Goal: Task Accomplishment & Management: Complete application form

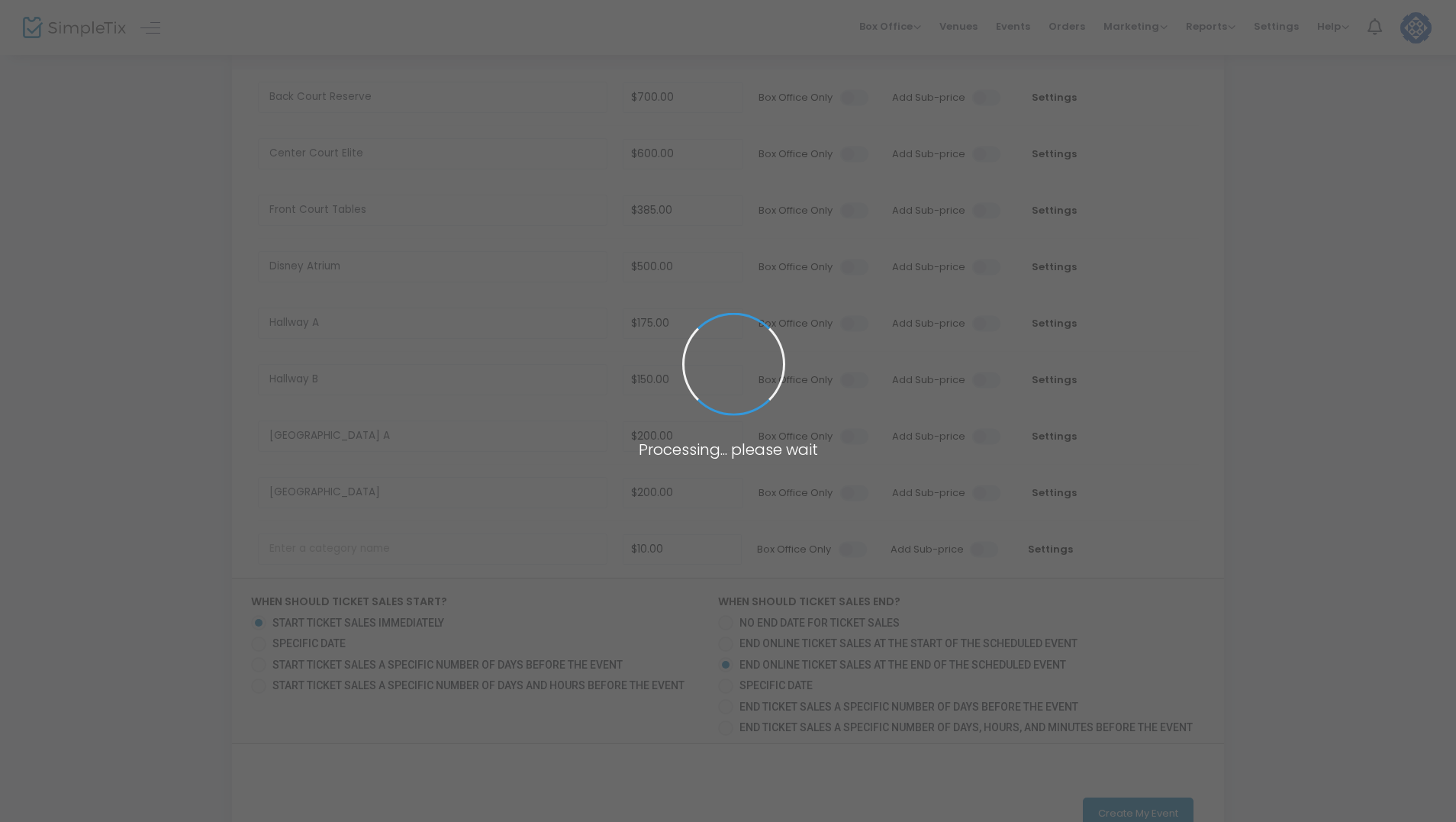
scroll to position [172, 0]
type input "$10.00"
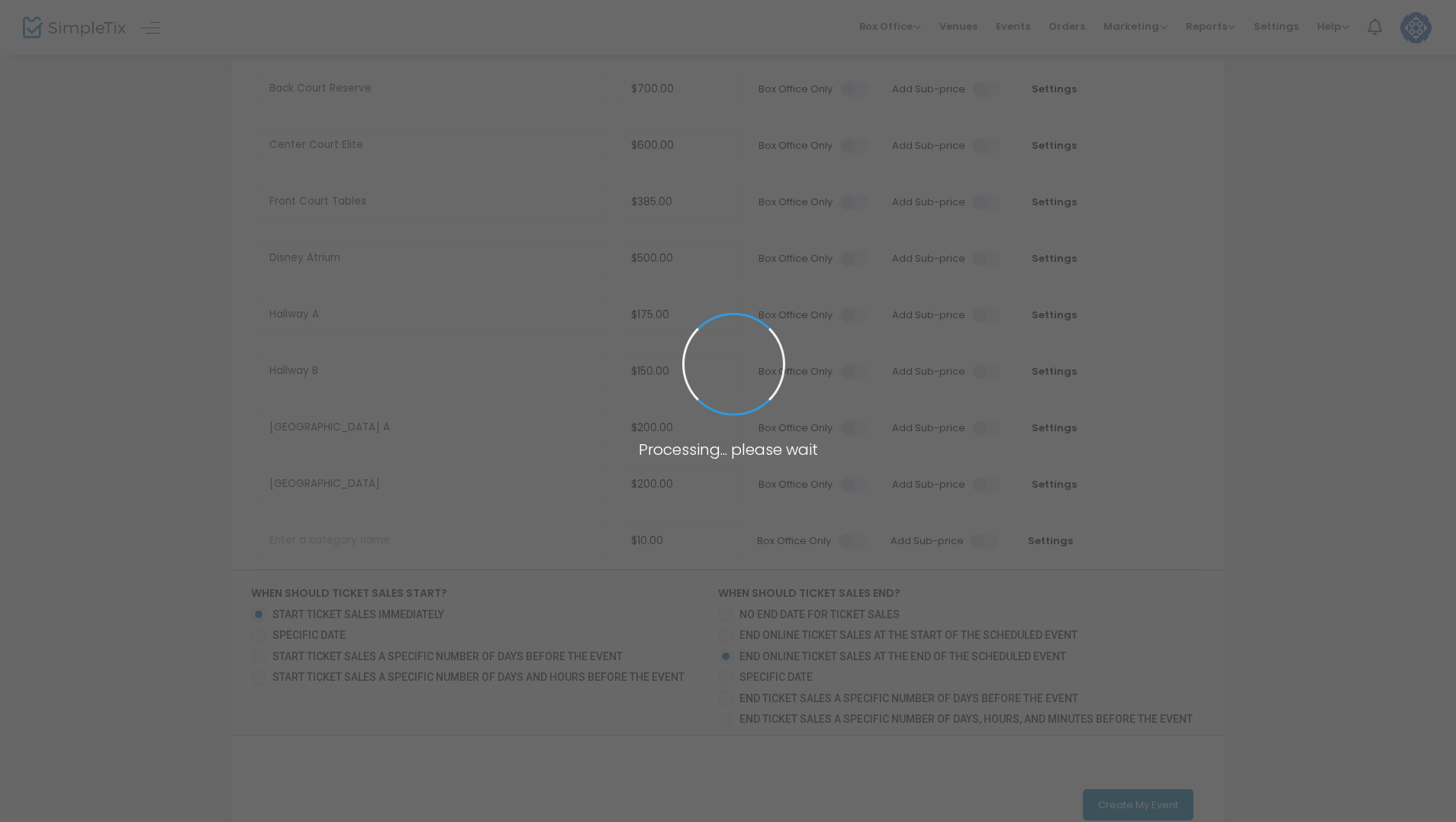
type input "$10.00"
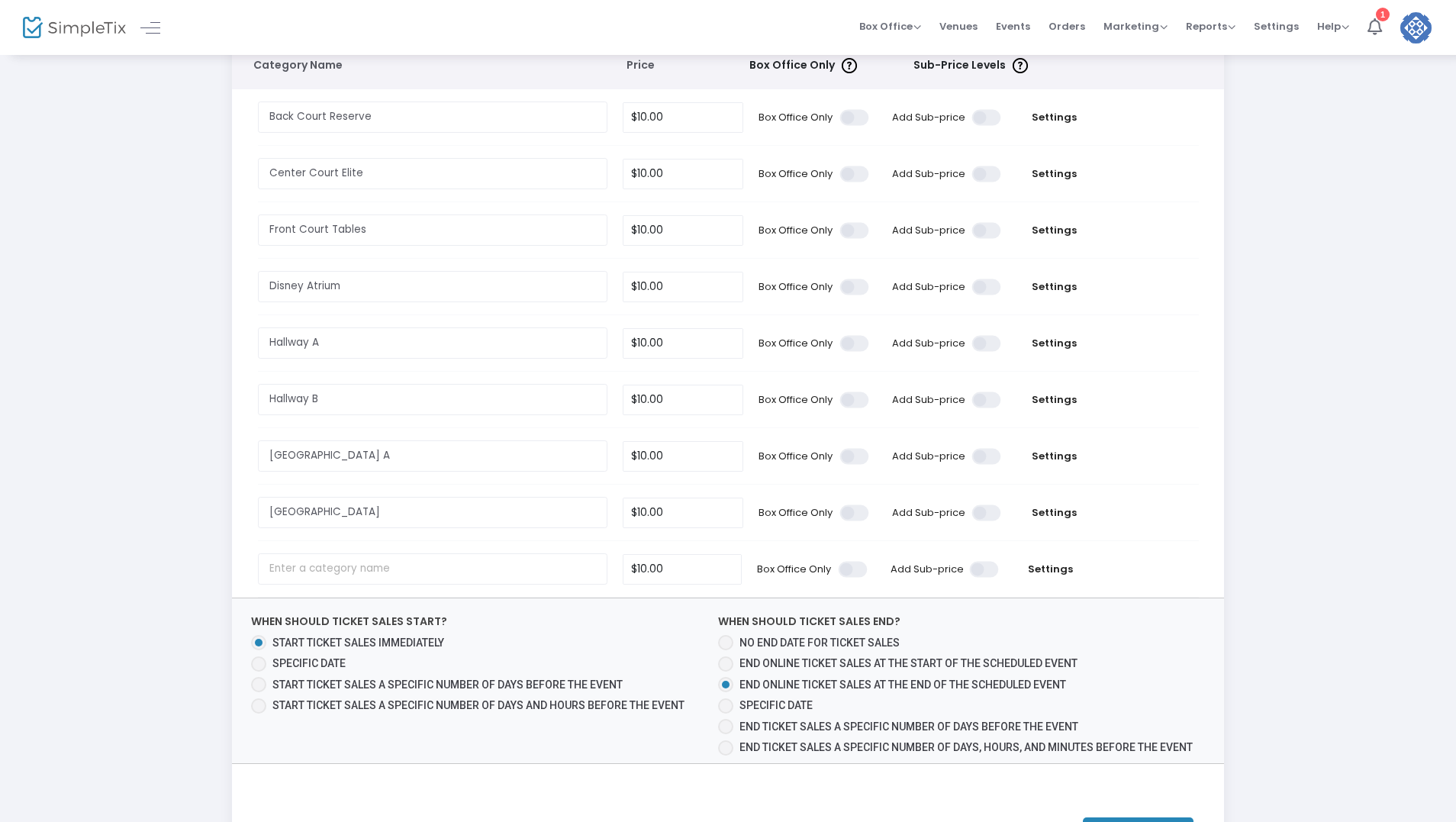
scroll to position [284, 0]
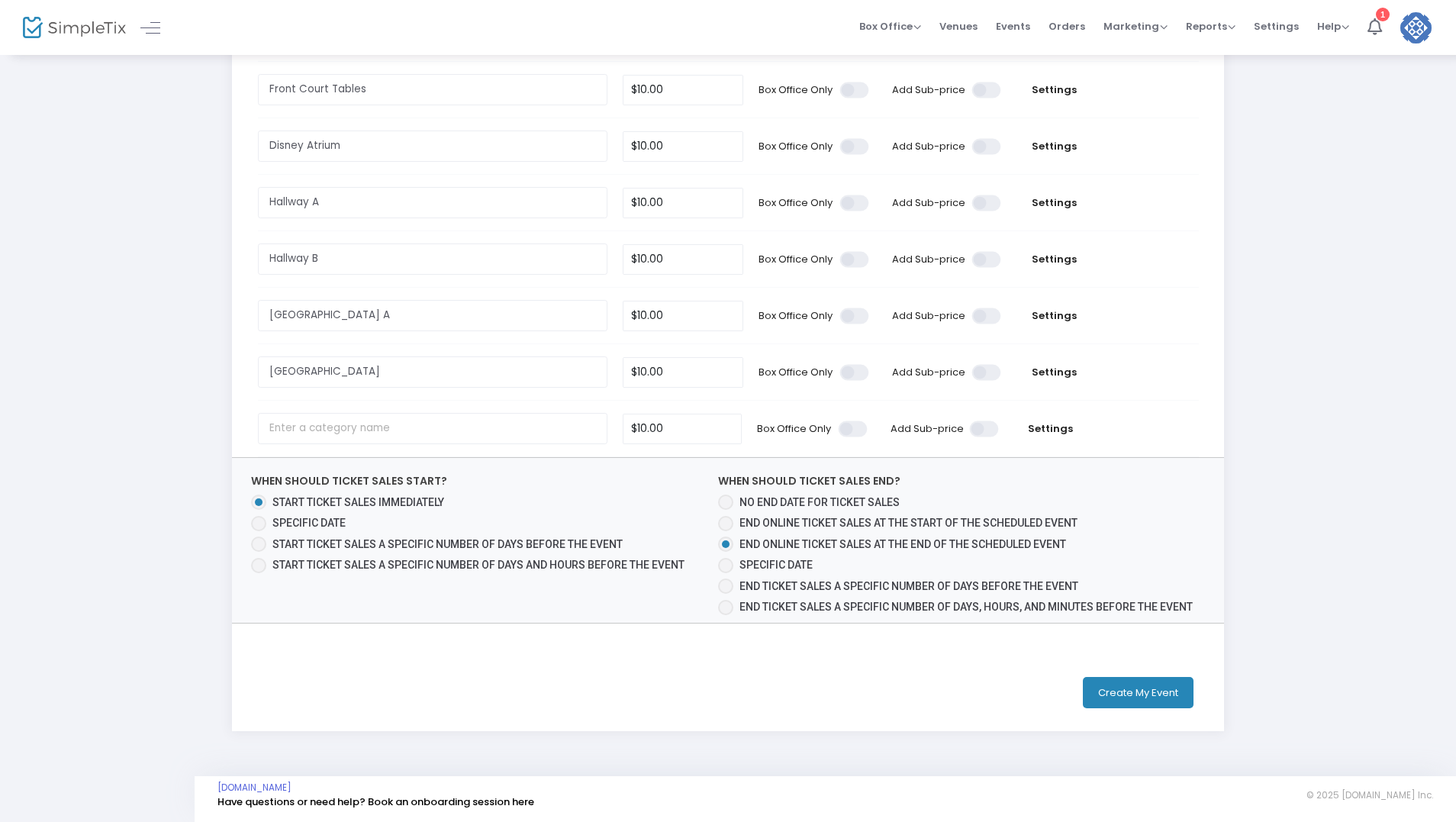
click at [1126, 693] on button "Create My Event" at bounding box center [1139, 692] width 111 height 31
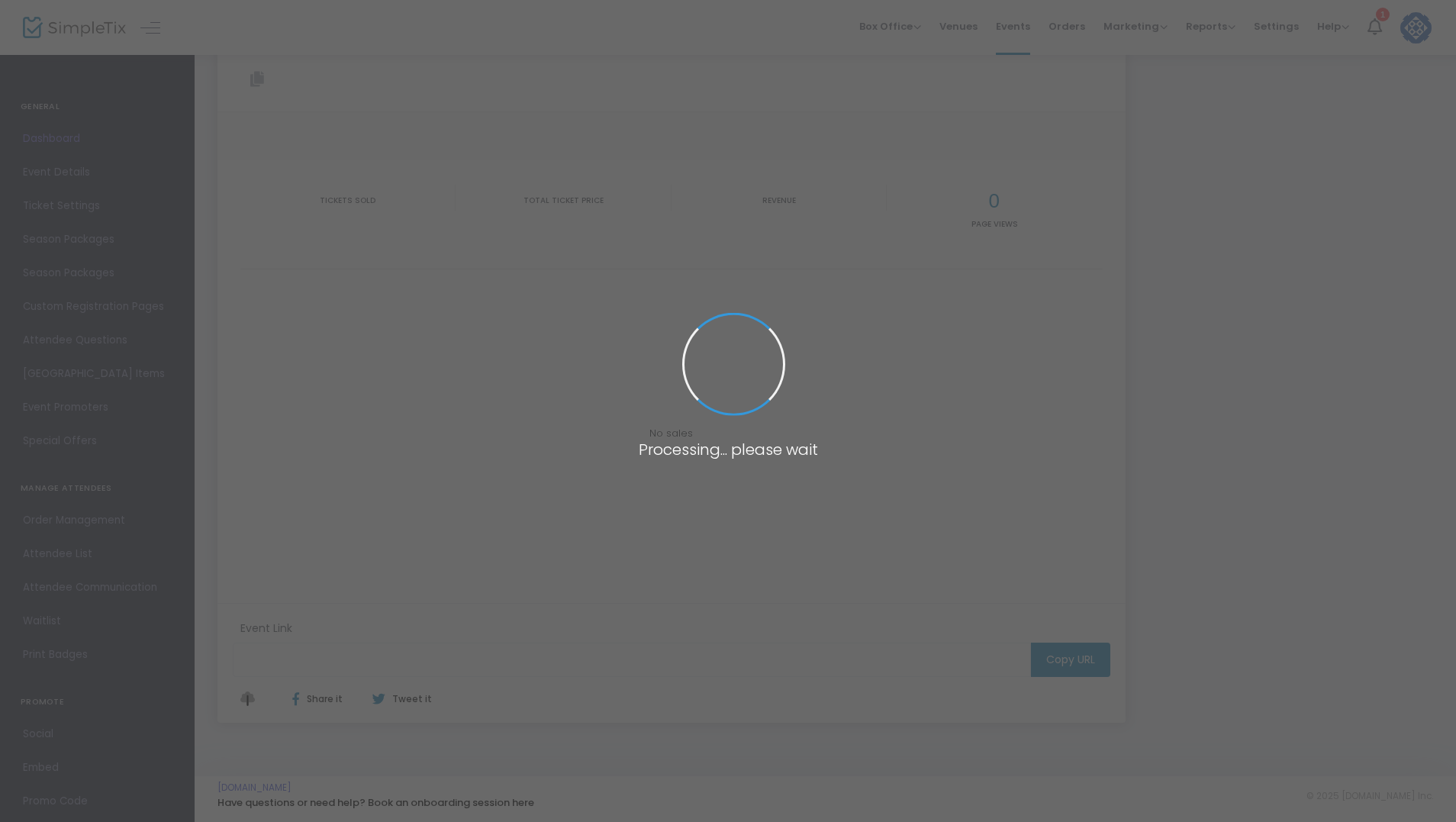
scroll to position [40, 0]
type input "https://www.simpletix.com/e/top-shelf-card-show-2026-tickets-241356"
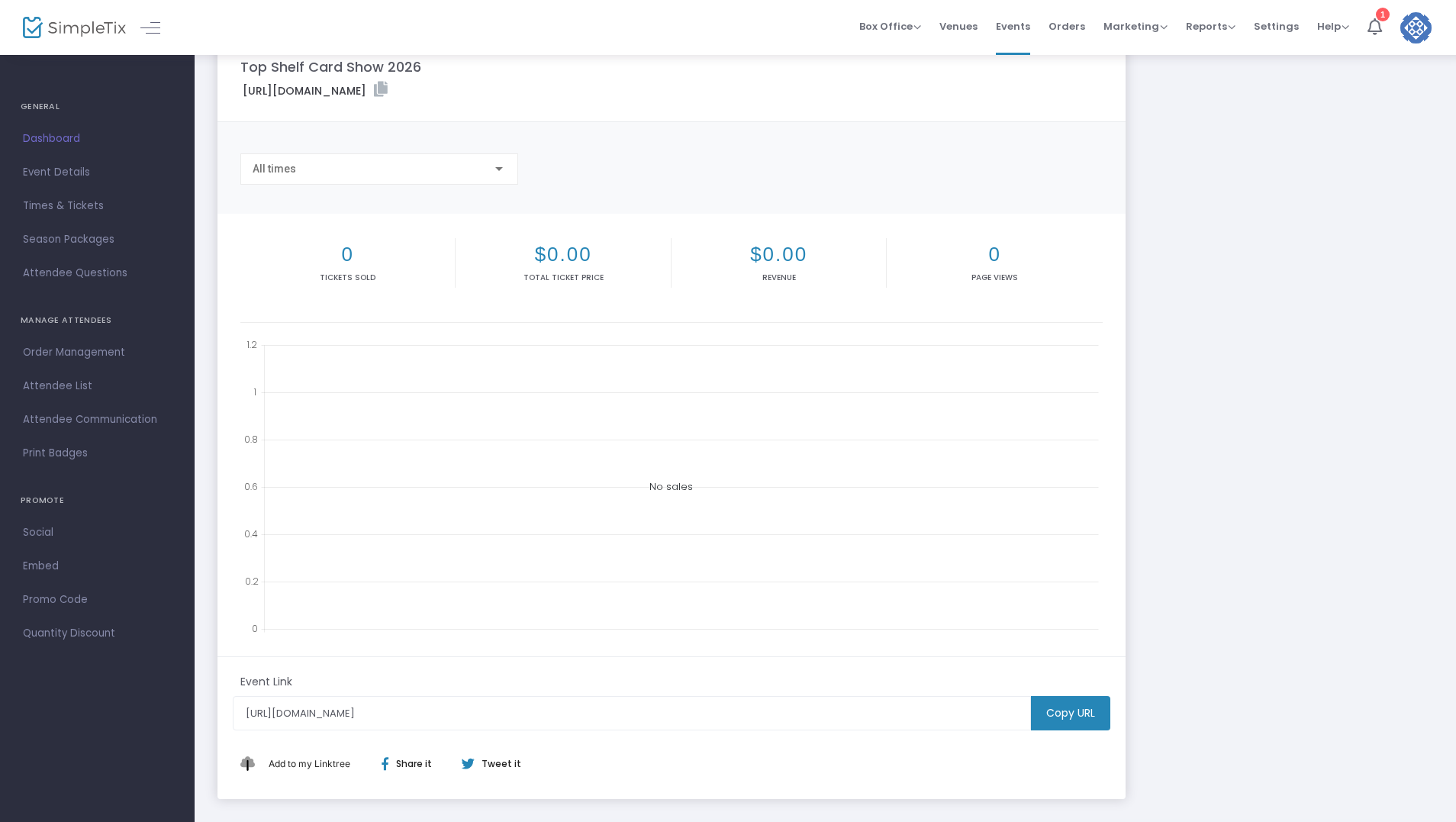
scroll to position [0, 0]
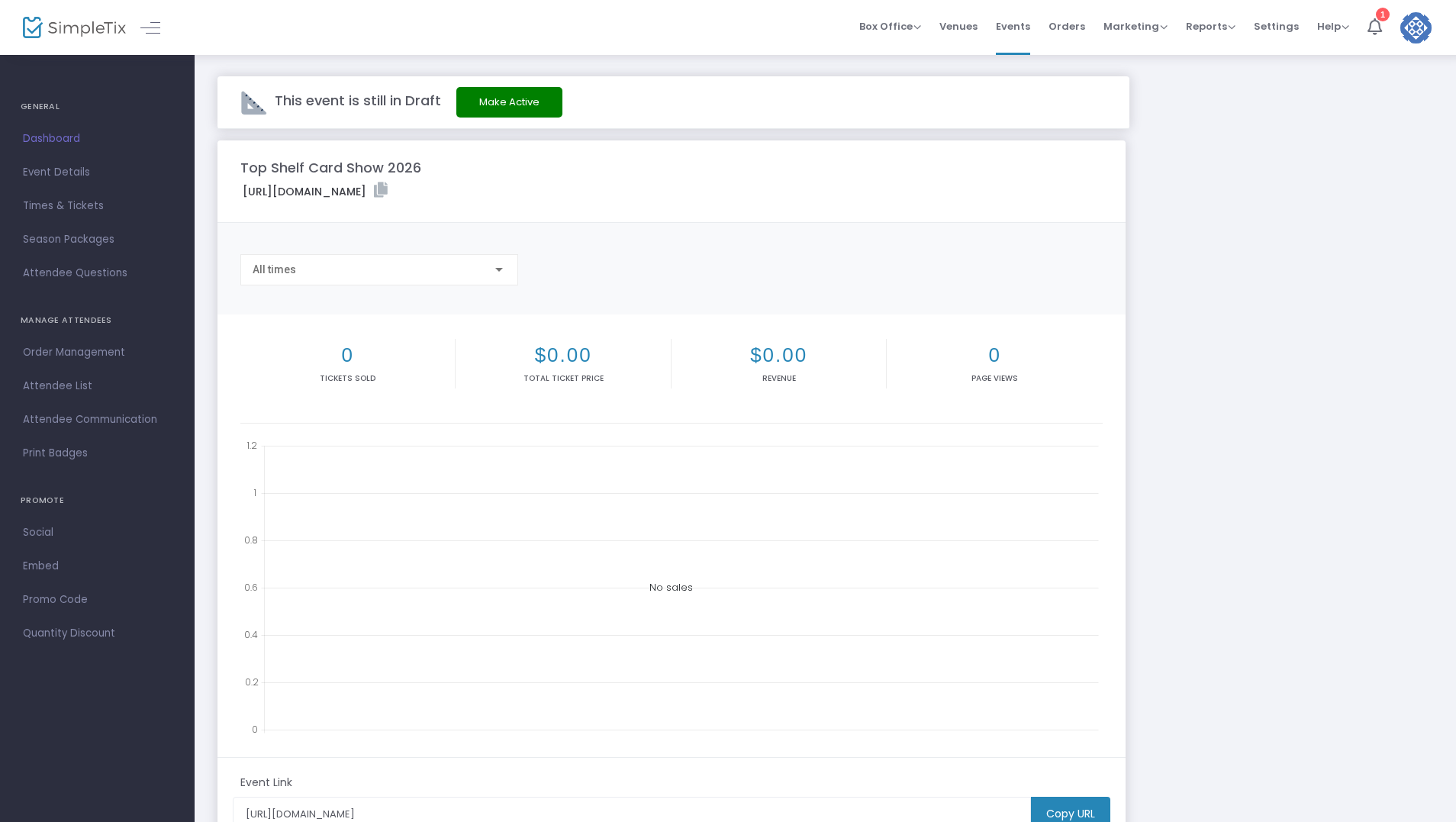
click at [1316, 245] on div "Top Shelf Card Show 2026 https://www.simpletix.com/e/top-shelf-card-show-2026-t…" at bounding box center [825, 521] width 1231 height 760
click at [1374, 37] on li "1" at bounding box center [1375, 28] width 33 height 55
